Goal: Ask a question: Seek information or help from site administrators or community

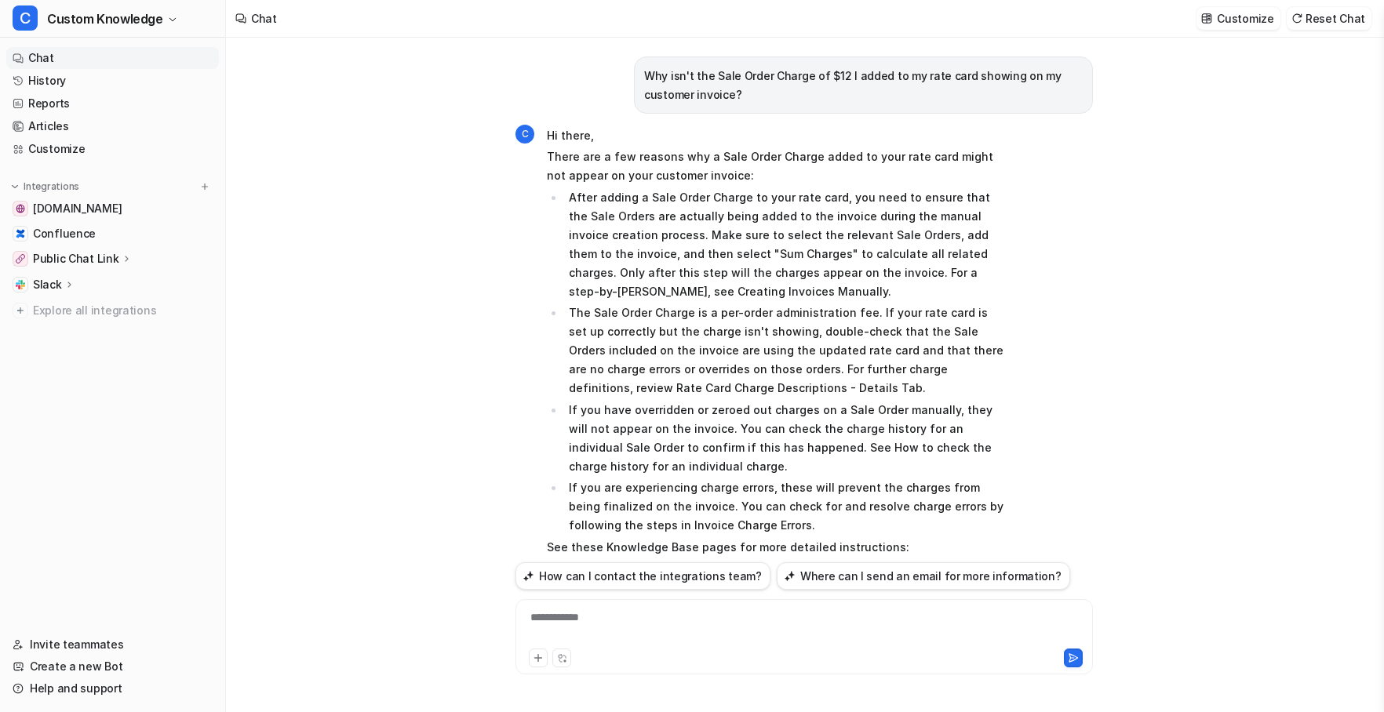
scroll to position [1741, 0]
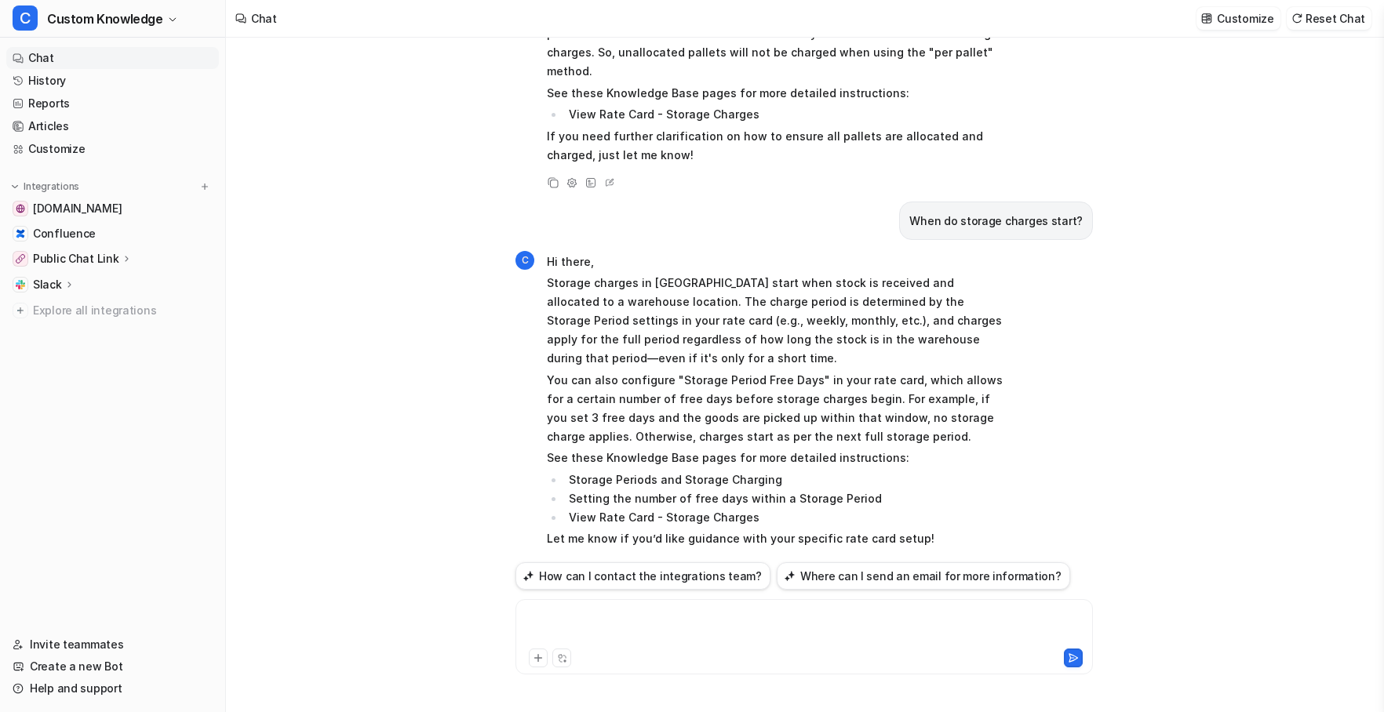
click at [590, 623] on div at bounding box center [804, 628] width 570 height 36
paste div
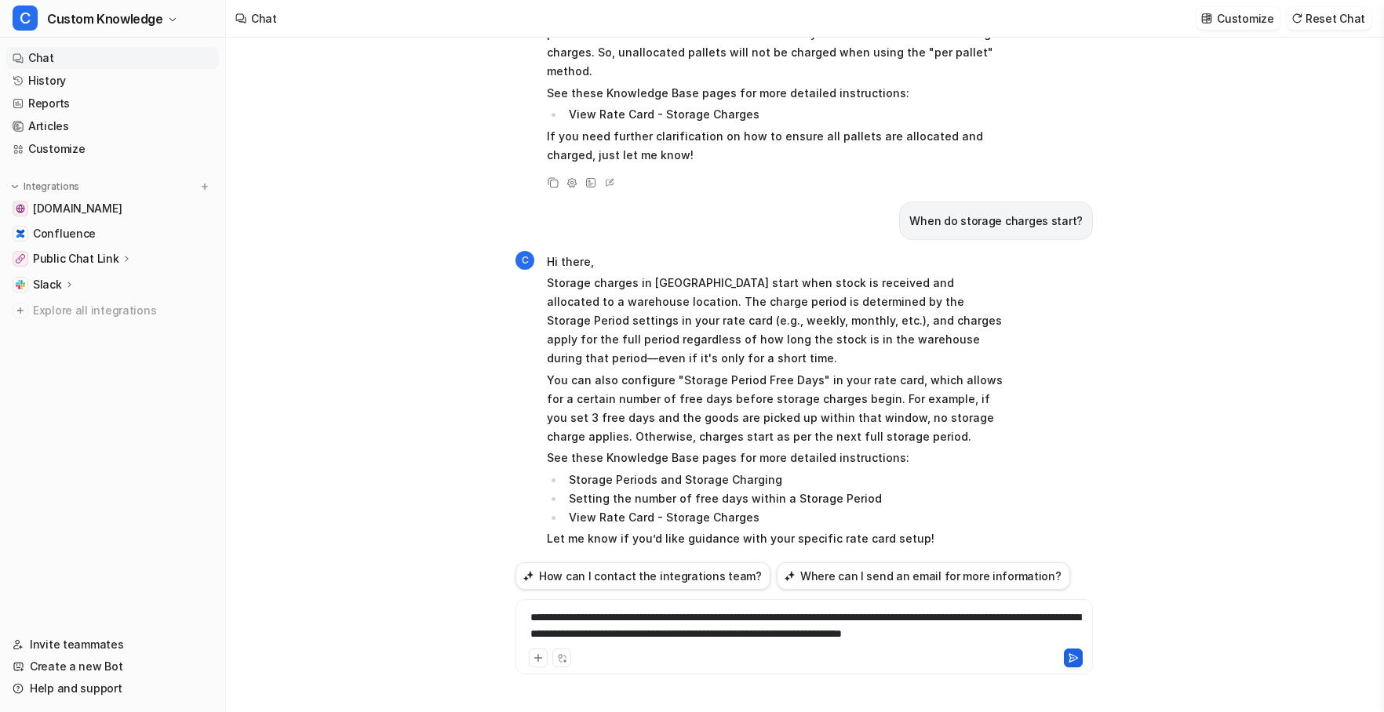
click at [1076, 657] on icon at bounding box center [1073, 658] width 9 height 8
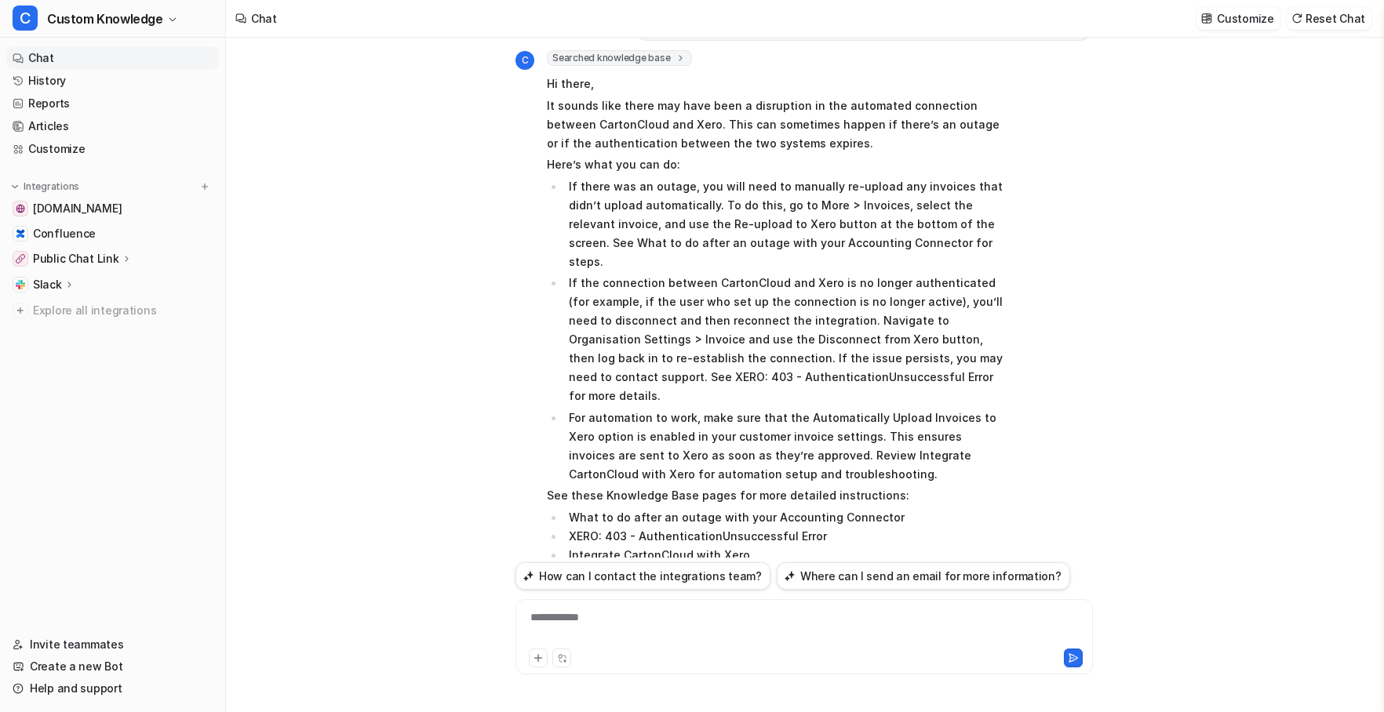
scroll to position [2381, 0]
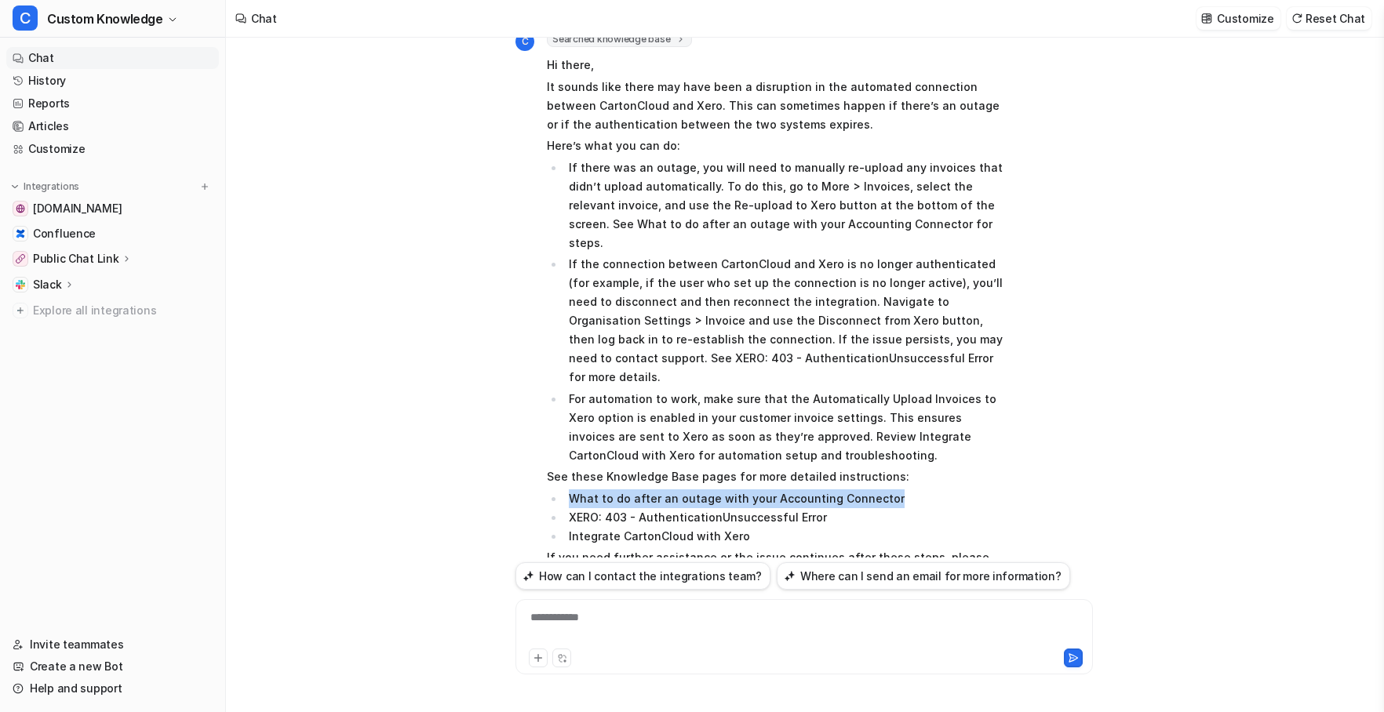
drag, startPoint x: 890, startPoint y: 422, endPoint x: 572, endPoint y: 422, distance: 317.8
click at [572, 490] on li "What to do after an outage with your Accounting Connector" at bounding box center [785, 499] width 442 height 19
copy li "What to do after an outage with your Accounting Connector"
click at [558, 599] on icon at bounding box center [553, 604] width 11 height 11
click at [552, 599] on icon at bounding box center [553, 604] width 11 height 11
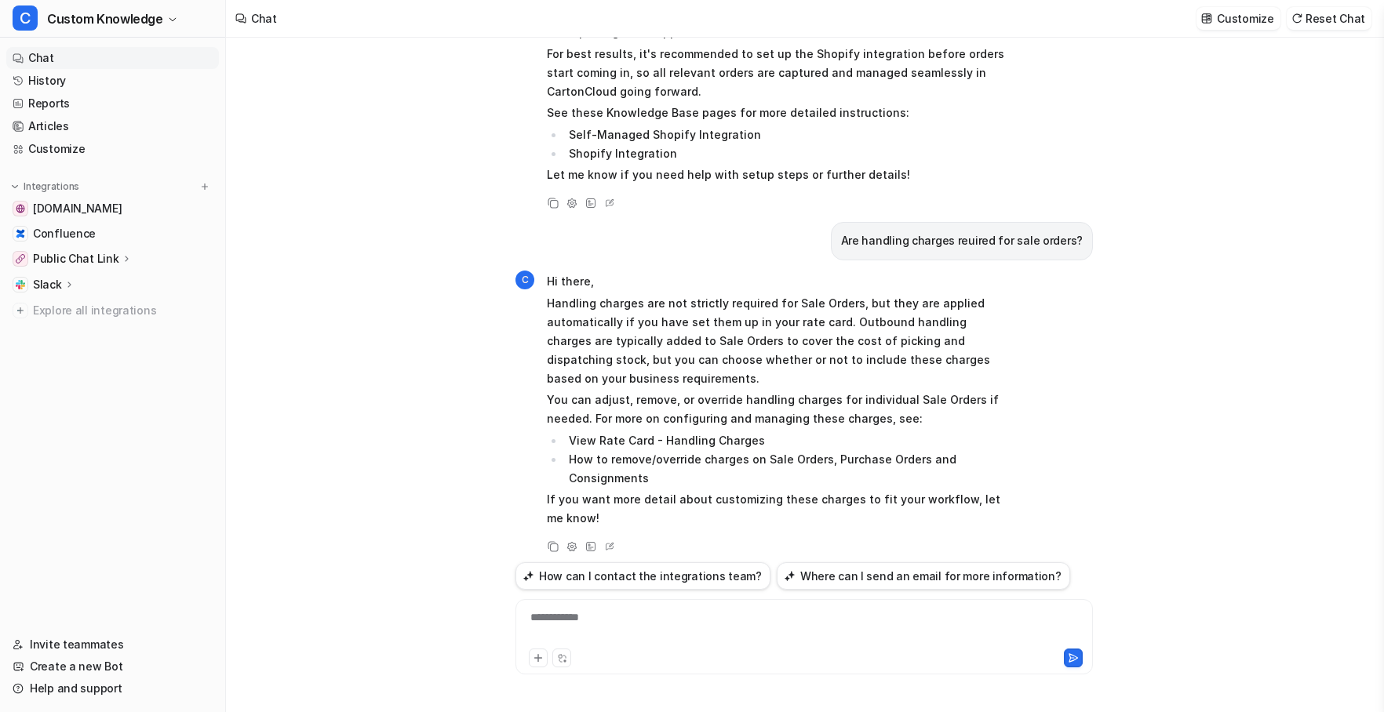
scroll to position [1204, 0]
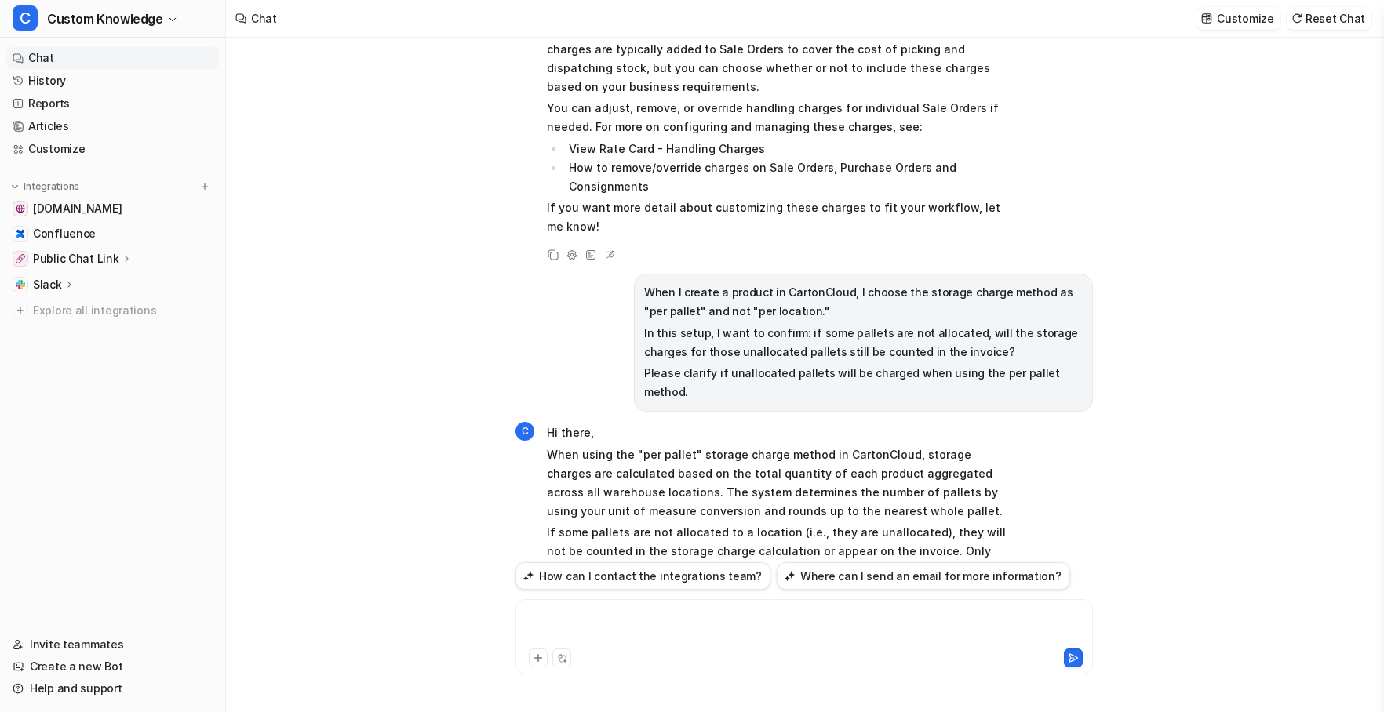
click at [681, 612] on div at bounding box center [804, 628] width 570 height 36
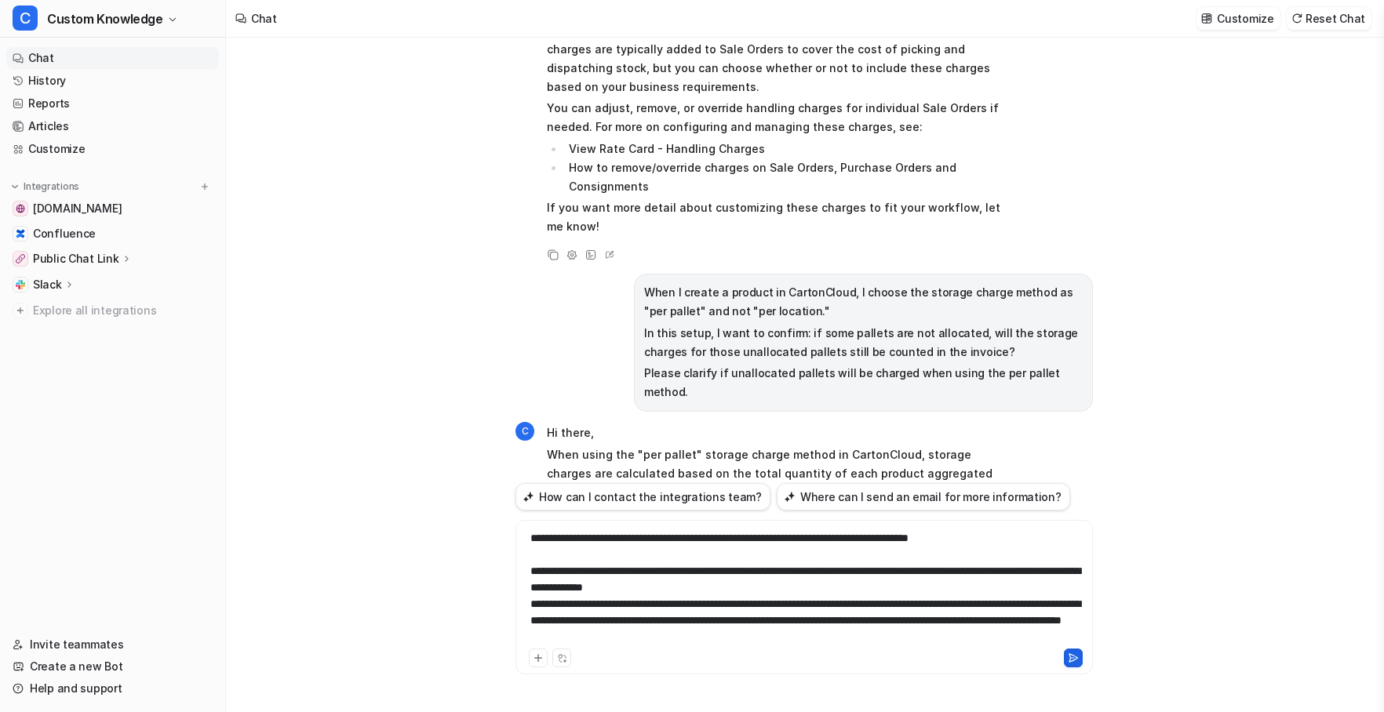
click at [1068, 657] on icon at bounding box center [1073, 658] width 11 height 11
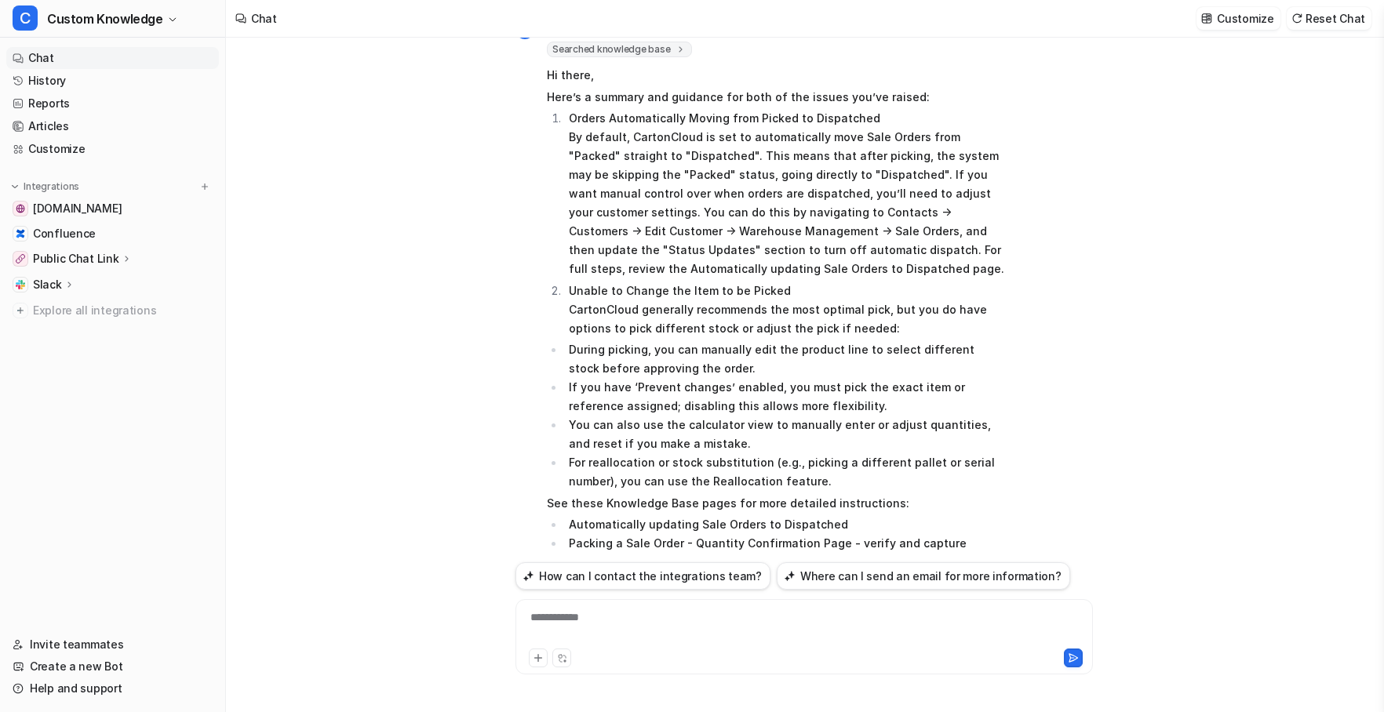
scroll to position [3191, 0]
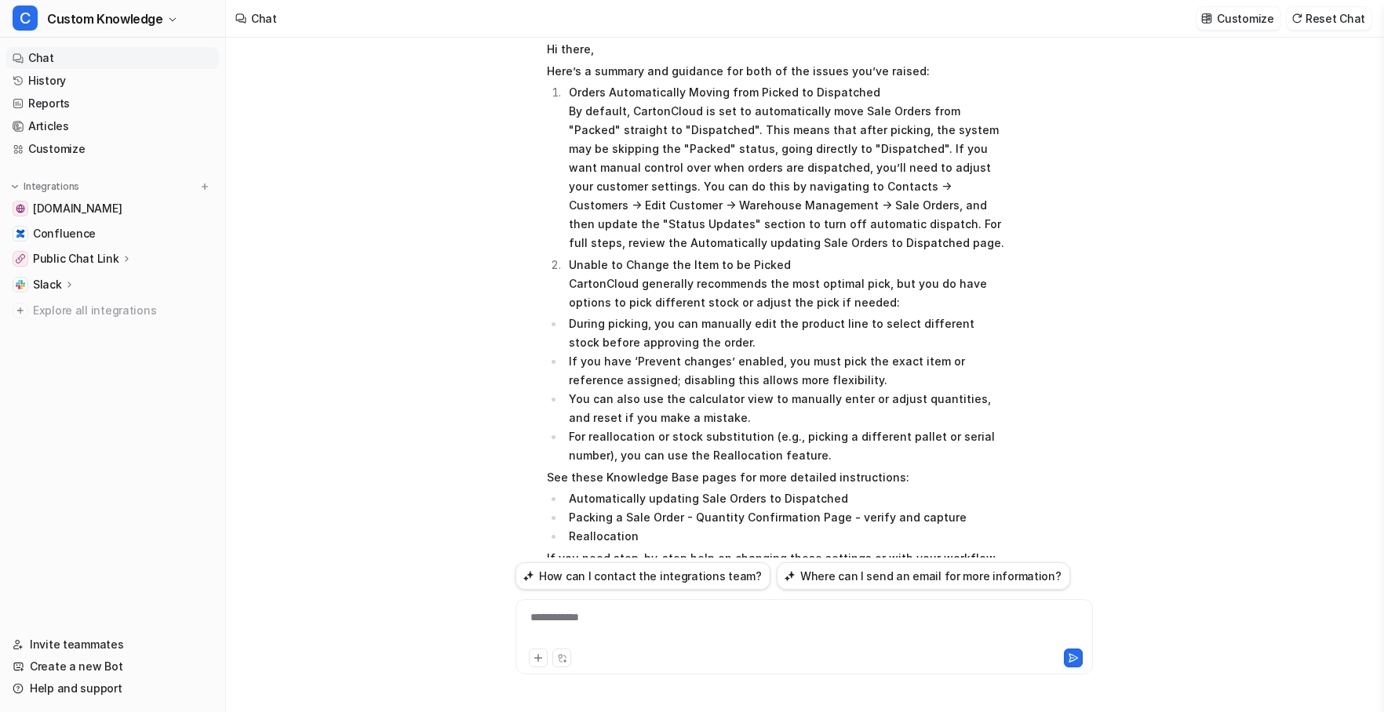
click at [96, 435] on nav "Chat History Reports Articles Customize Integrations [DOMAIN_NAME] Confluence P…" at bounding box center [112, 331] width 225 height 581
click at [550, 602] on icon at bounding box center [554, 606] width 9 height 9
click at [596, 618] on div at bounding box center [804, 628] width 570 height 36
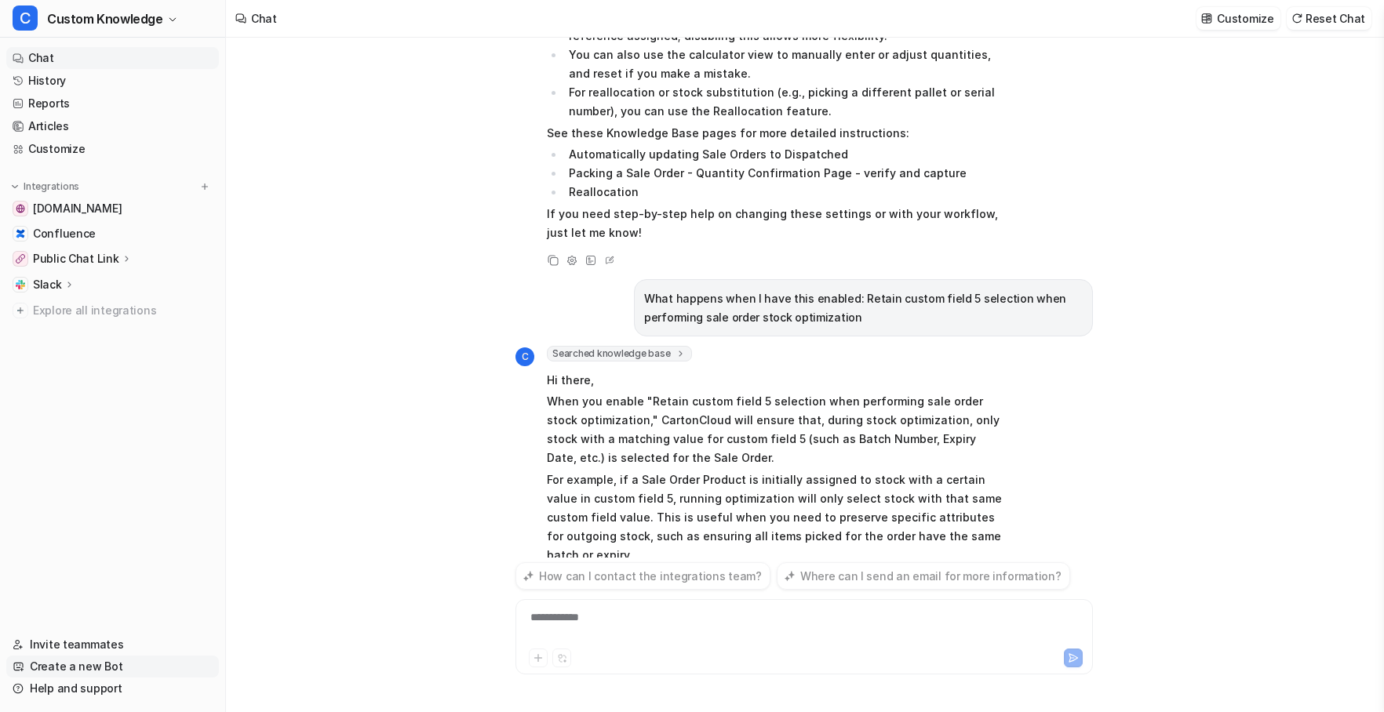
scroll to position [3578, 0]
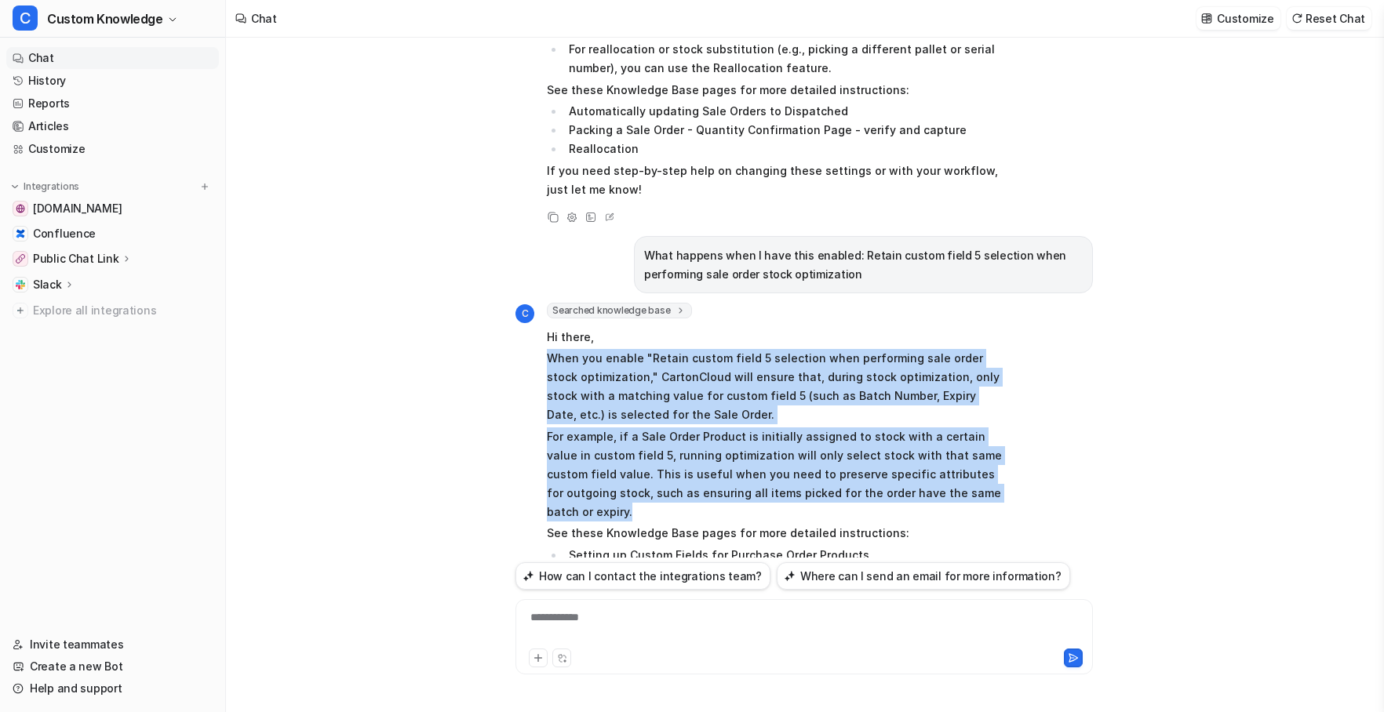
drag, startPoint x: 548, startPoint y: 283, endPoint x: 956, endPoint y: 411, distance: 428.3
click at [956, 411] on span "Hi there, When you enable "Retain custom field 5 selection when performing sale…" at bounding box center [776, 466] width 459 height 283
copy span "When you enable "Retain custom field 5 selection when performing sale order sto…"
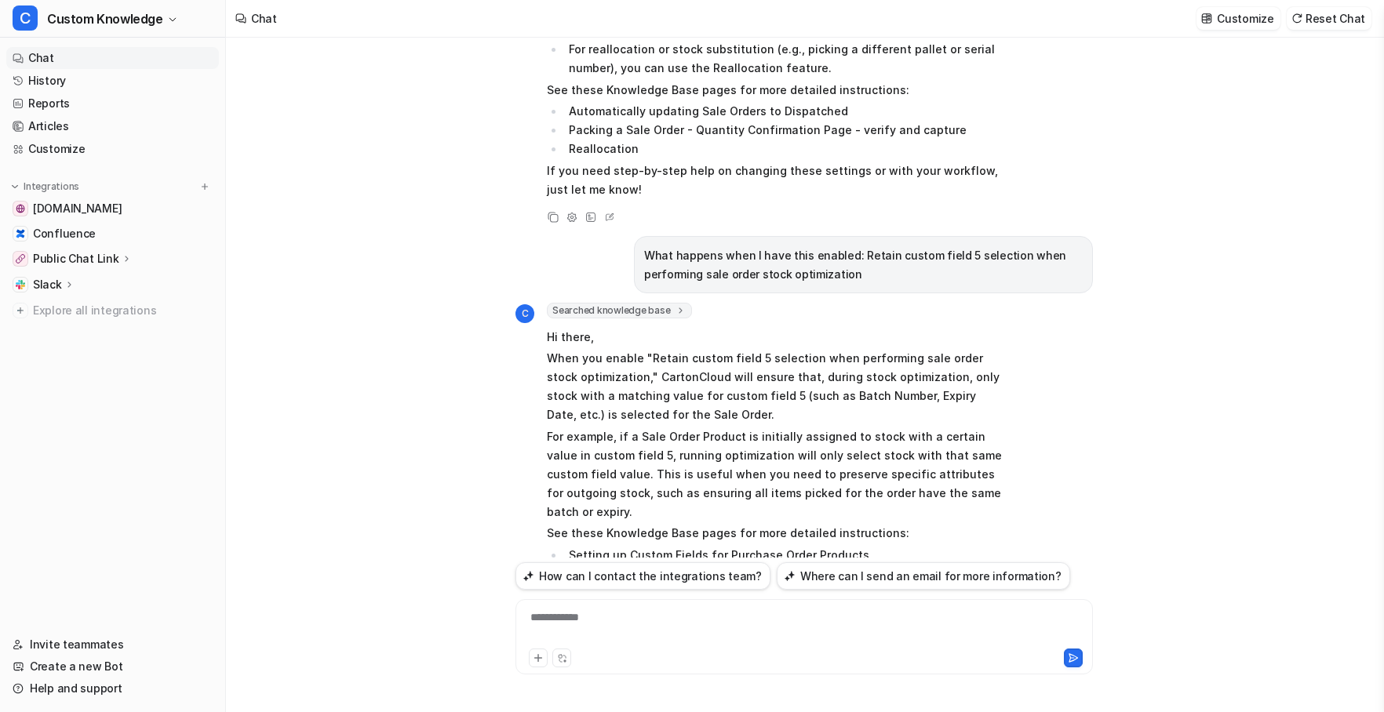
click at [600, 618] on div "**********" at bounding box center [804, 628] width 570 height 36
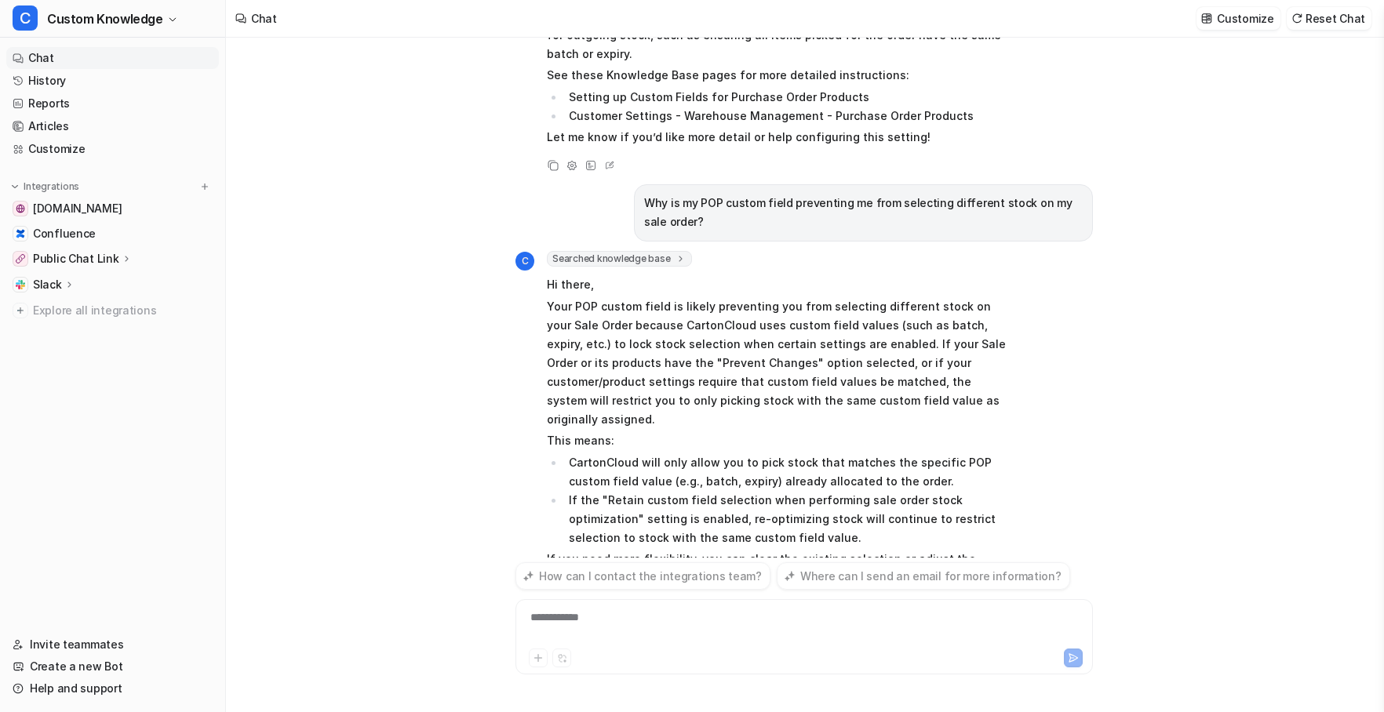
scroll to position [4063, 0]
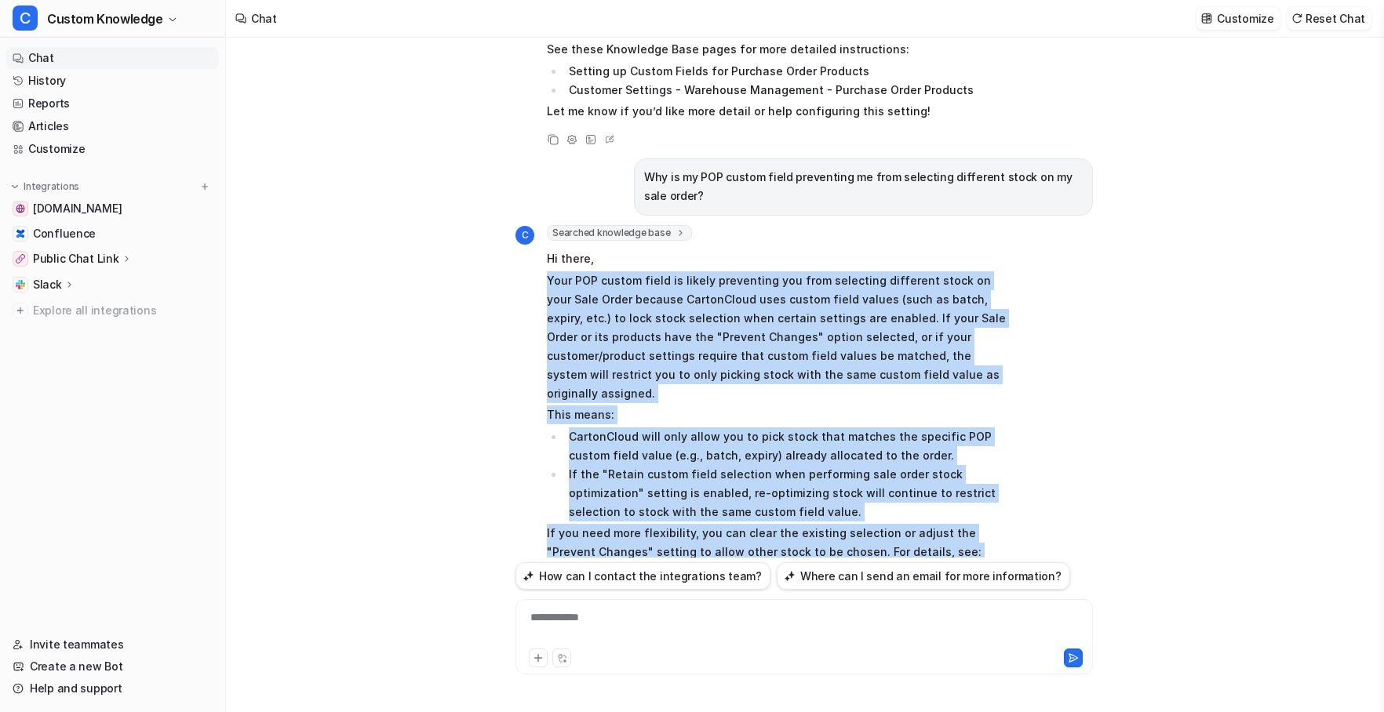
drag, startPoint x: 548, startPoint y: 184, endPoint x: 917, endPoint y: 472, distance: 467.4
click at [917, 472] on span "Hi there, Your POP custom field is likely preventing you from selecting differe…" at bounding box center [776, 437] width 459 height 380
copy span "Your POP custom field is likely preventing you from selecting different stock o…"
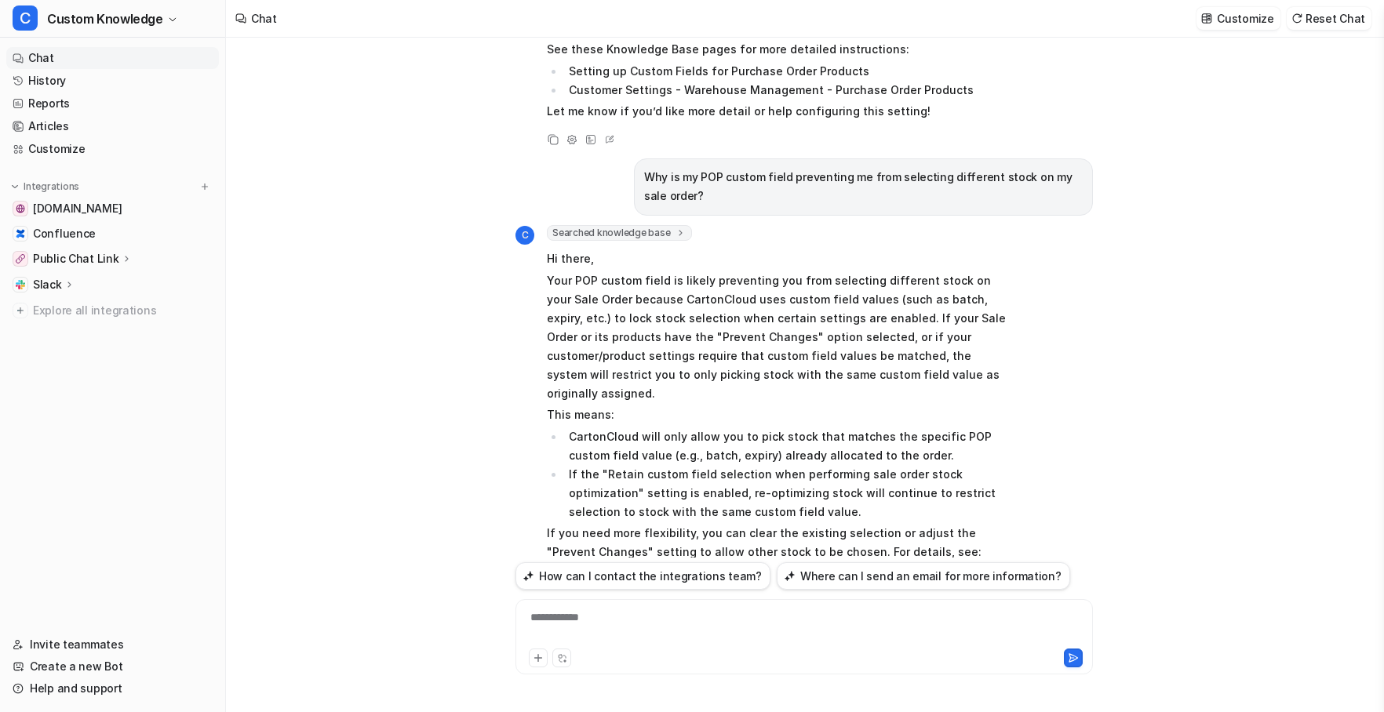
click at [606, 618] on div "**********" at bounding box center [804, 628] width 570 height 36
click at [1071, 661] on icon at bounding box center [1073, 658] width 11 height 11
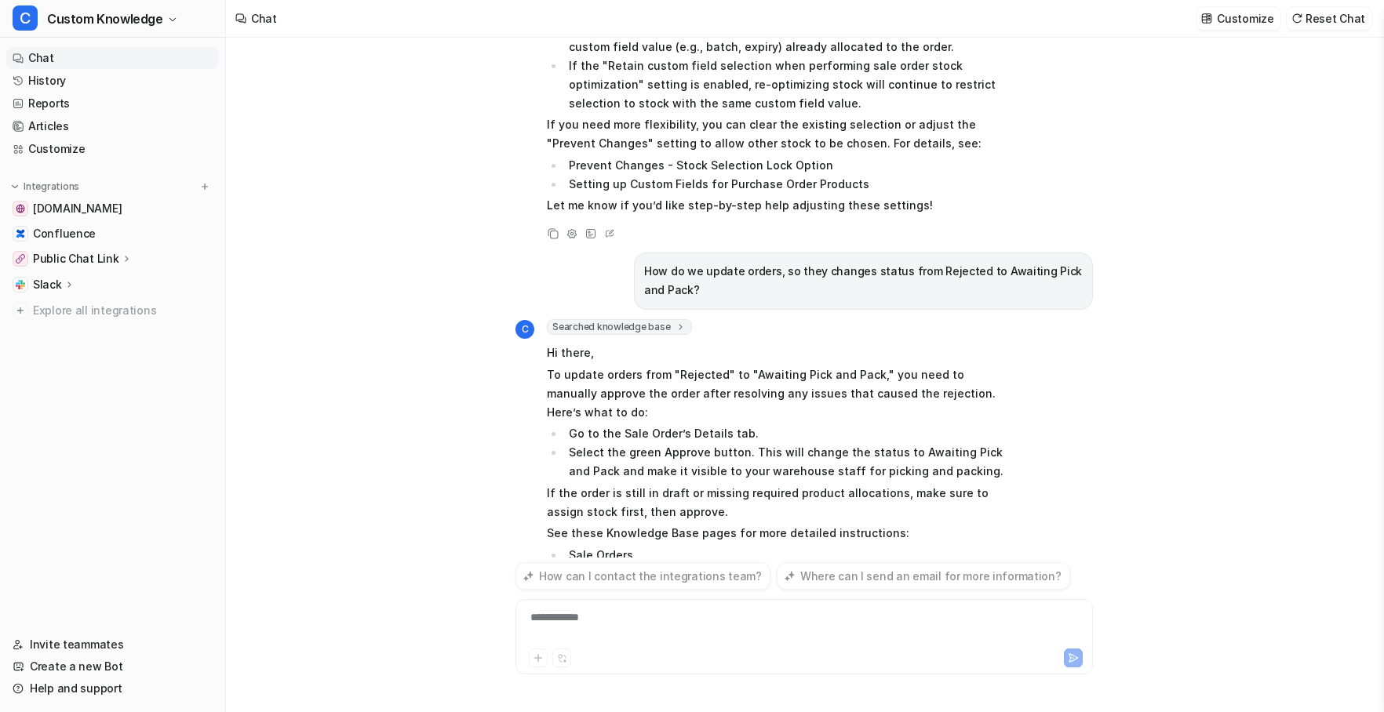
scroll to position [4490, 0]
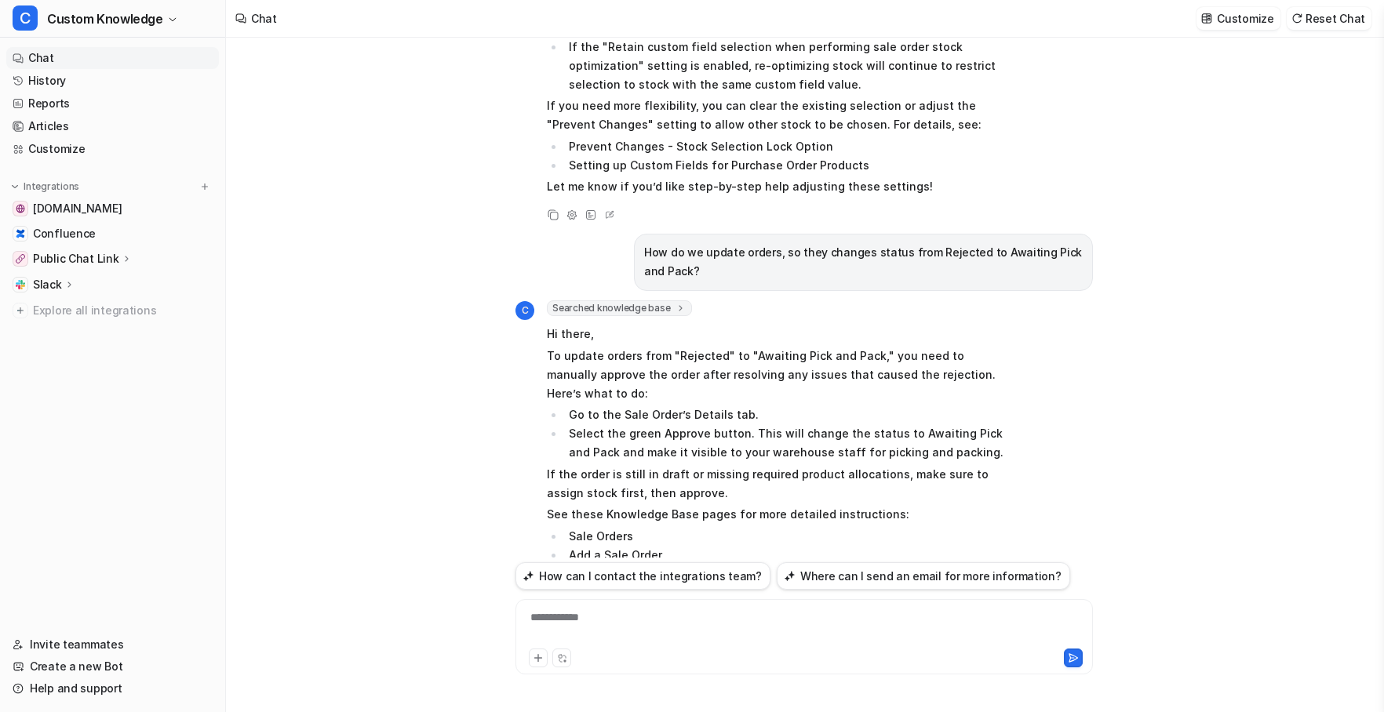
click at [552, 637] on icon at bounding box center [553, 642] width 11 height 11
click at [615, 614] on div "**********" at bounding box center [804, 628] width 570 height 36
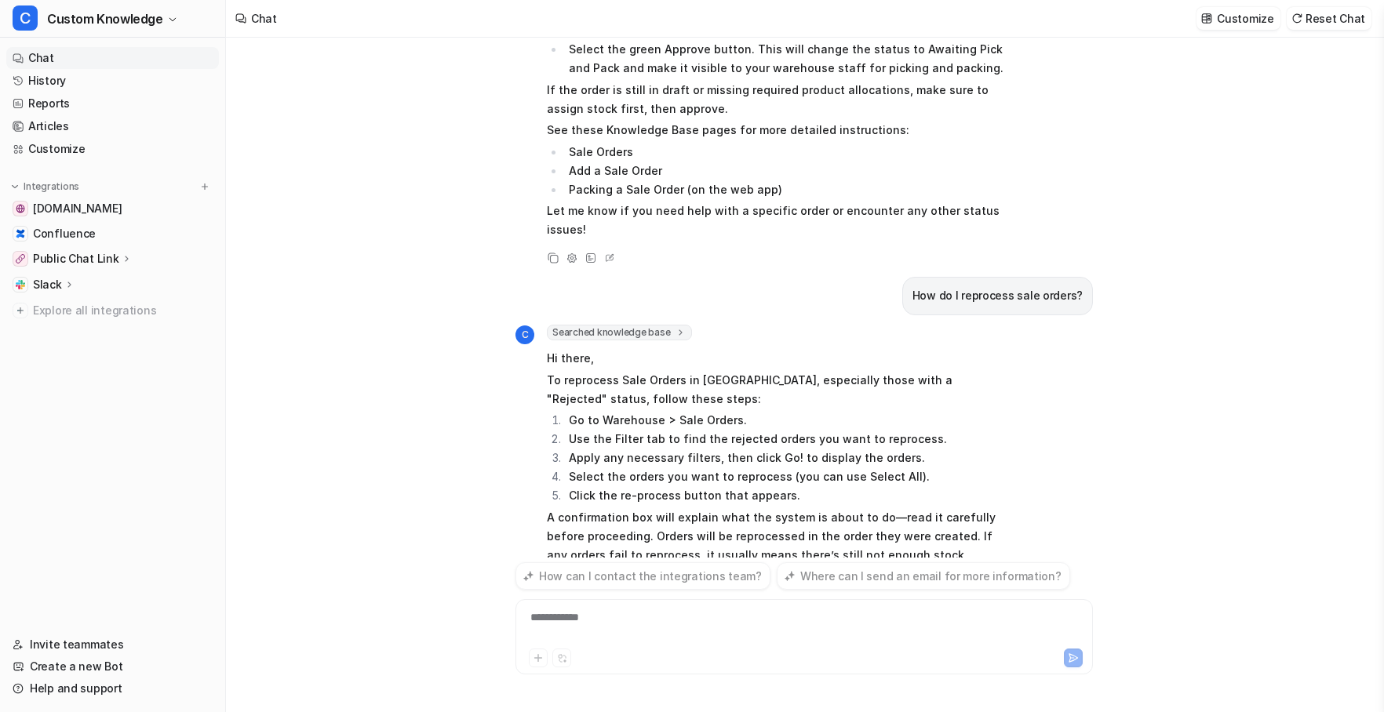
scroll to position [4918, 0]
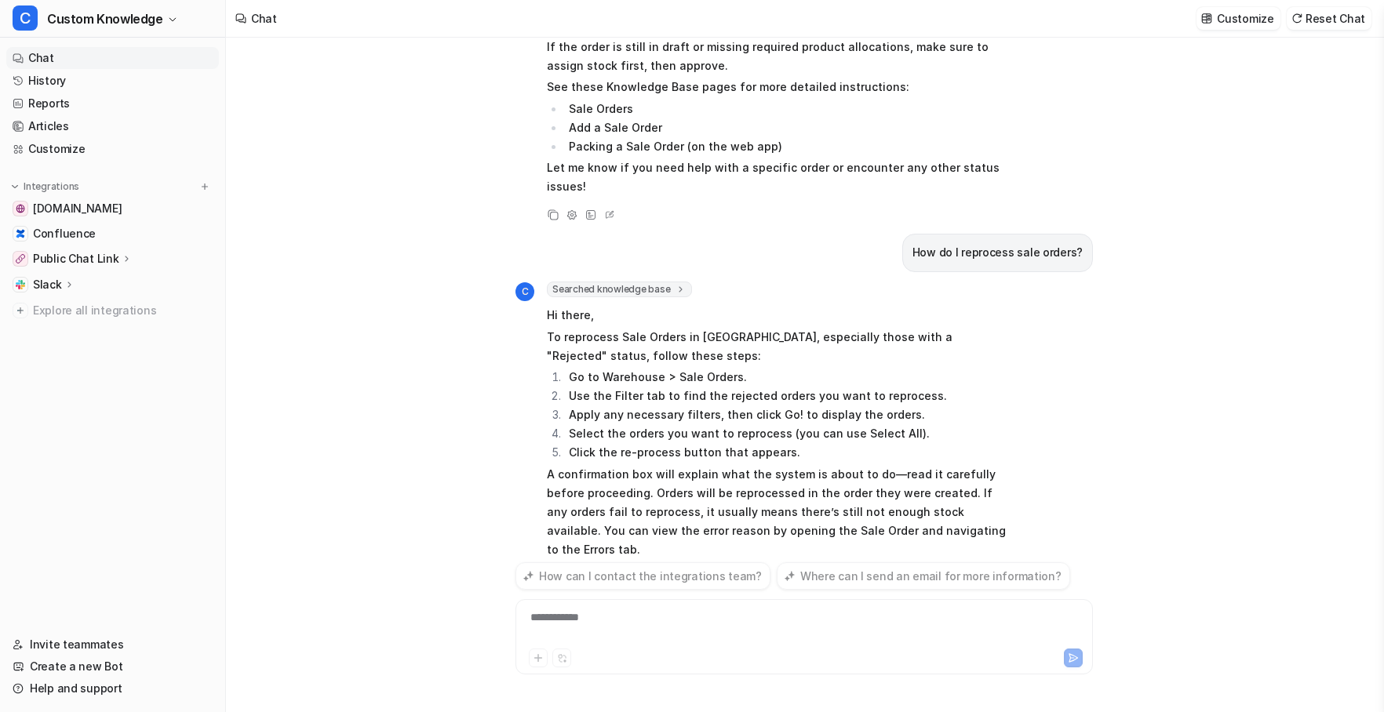
click at [1253, 253] on div "Why isn't the Sale Order Charge of $12 I added to my rate card showing on my cu…" at bounding box center [804, 375] width 1156 height 675
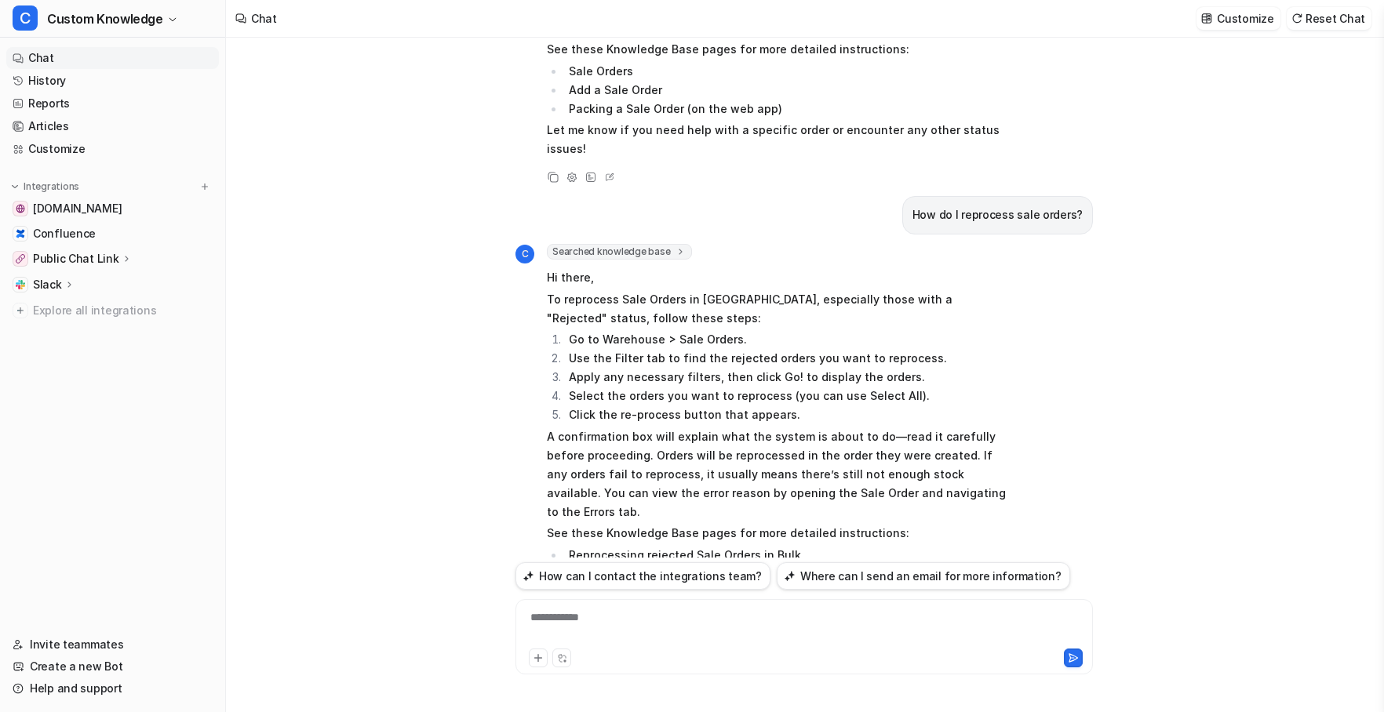
click at [552, 656] on icon at bounding box center [553, 661] width 11 height 11
click at [554, 656] on icon at bounding box center [553, 661] width 11 height 11
click at [1000, 49] on div "C Searched knowledge base search_queries : [ "update order status from Rejected…" at bounding box center [760, 10] width 490 height 351
click at [605, 615] on div at bounding box center [804, 628] width 570 height 36
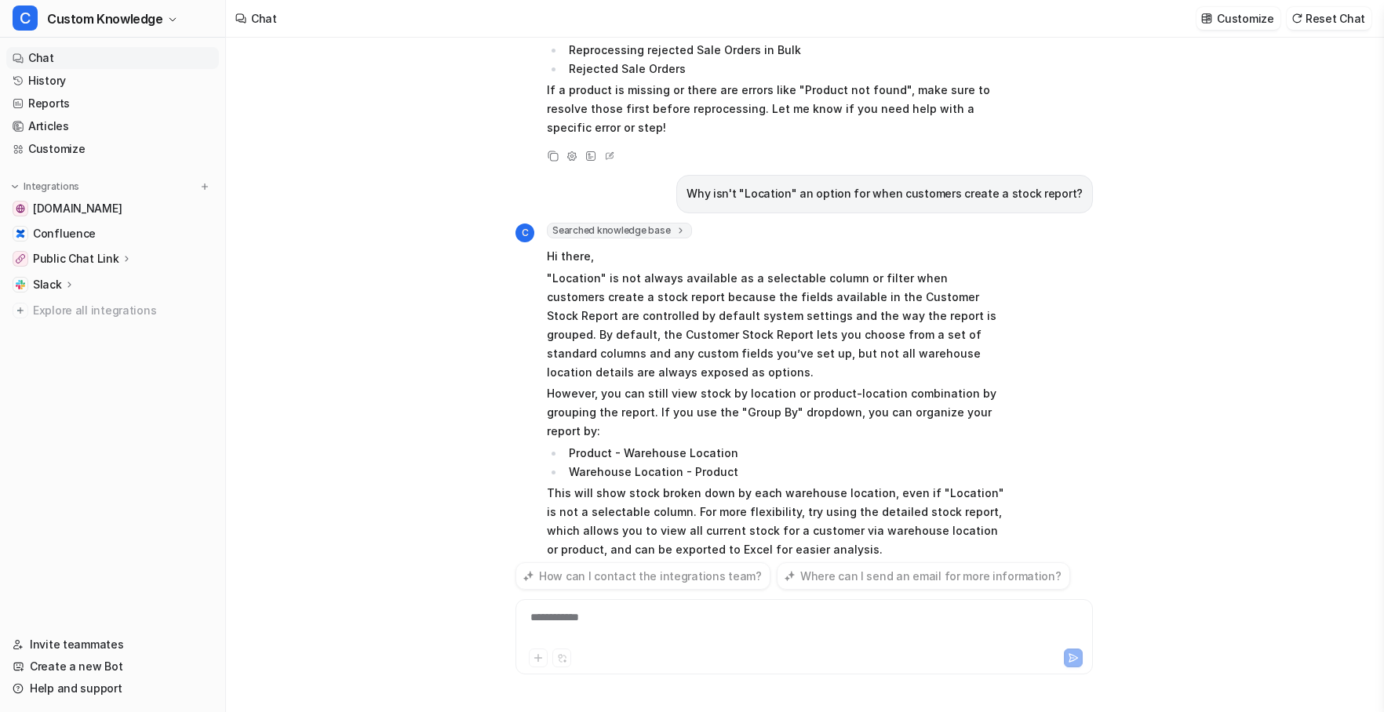
scroll to position [5498, 0]
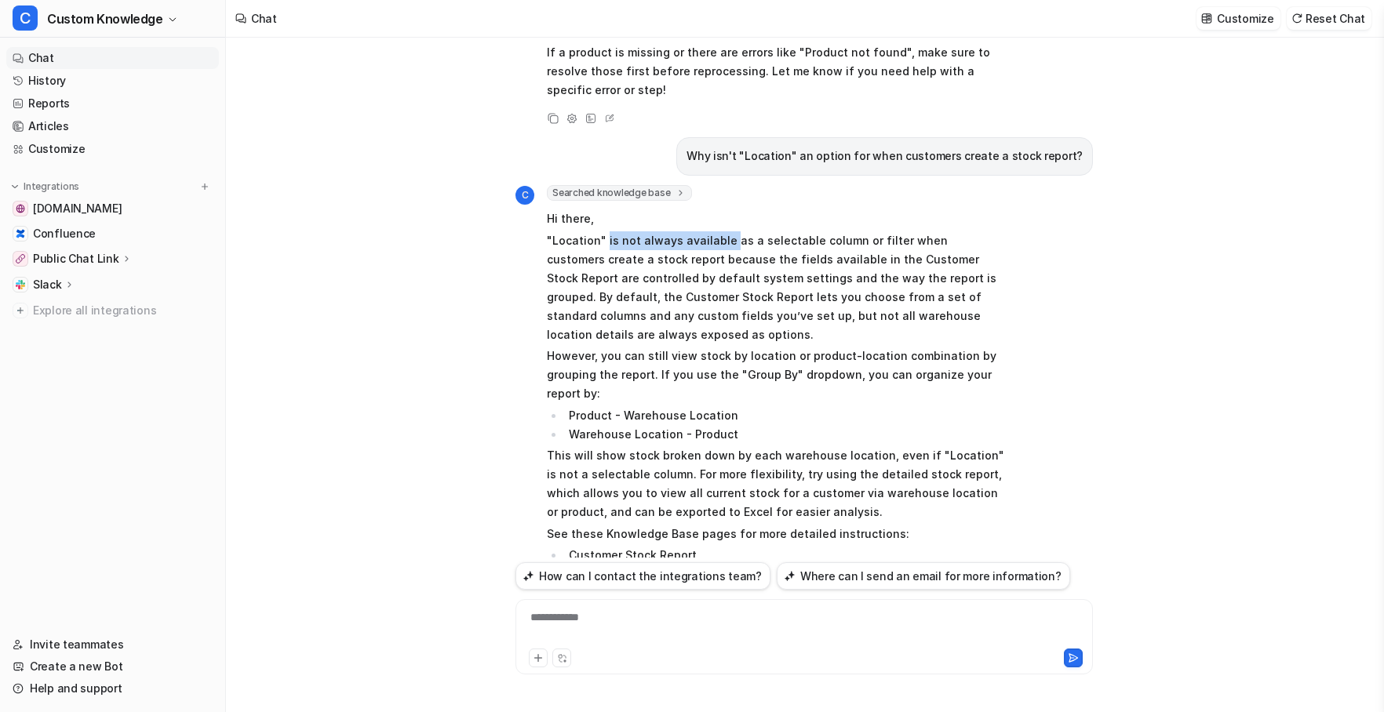
drag, startPoint x: 606, startPoint y: 111, endPoint x: 726, endPoint y: 111, distance: 119.3
click at [726, 231] on p ""Location" is not always available as a selectable column or filter when custom…" at bounding box center [776, 287] width 459 height 113
click at [608, 618] on div "**********" at bounding box center [804, 628] width 570 height 36
click at [1072, 658] on icon at bounding box center [1073, 658] width 9 height 8
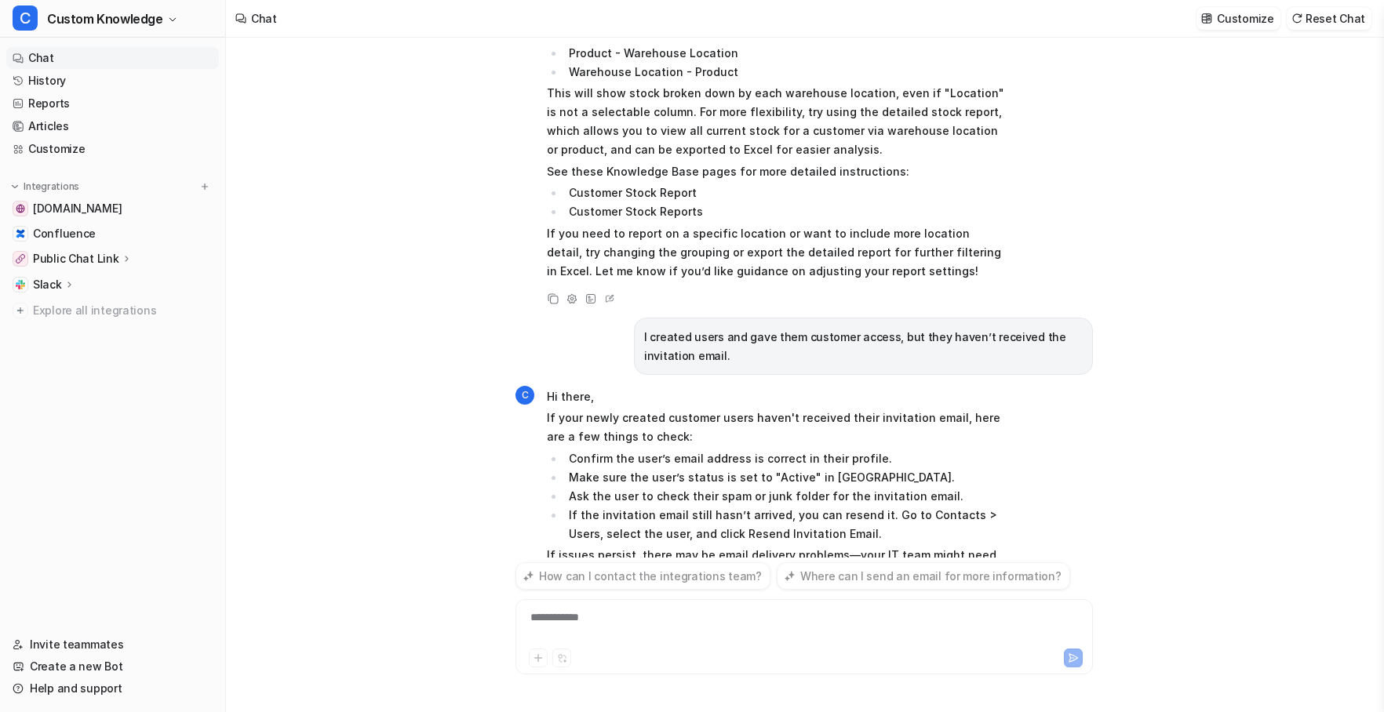
scroll to position [5885, 0]
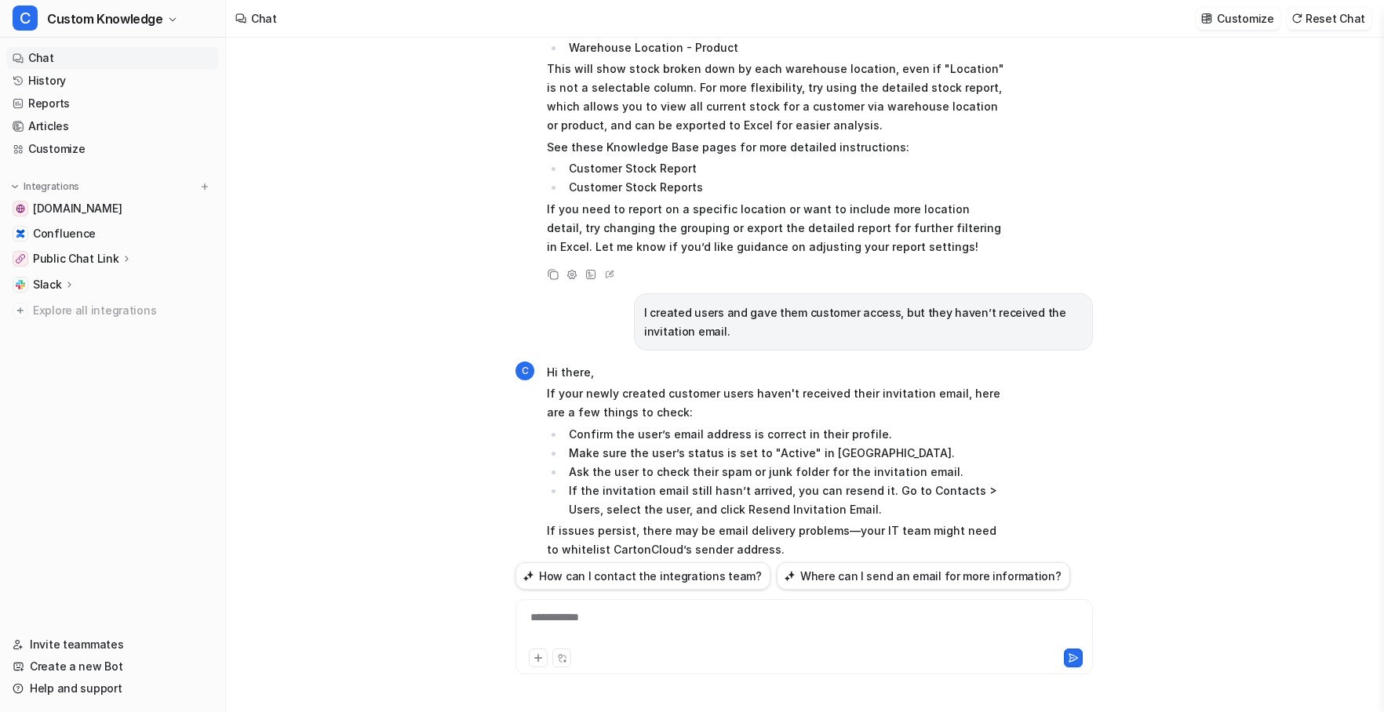
click at [552, 656] on icon at bounding box center [553, 661] width 11 height 11
drag, startPoint x: 743, startPoint y: 479, endPoint x: 570, endPoint y: 486, distance: 172.8
click at [570, 603] on li "Resending User Invitation Emails" at bounding box center [785, 612] width 442 height 19
copy li "Resending User Invitation Emails"
